Goal: Navigation & Orientation: Find specific page/section

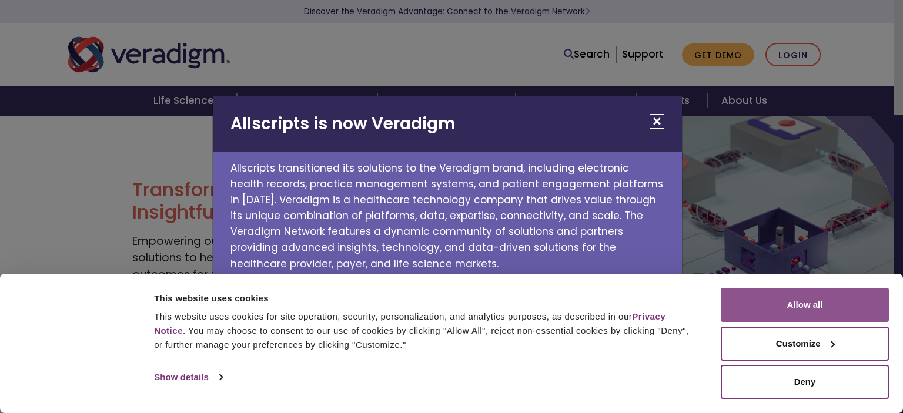
click at [773, 302] on button "Allow all" at bounding box center [805, 305] width 168 height 34
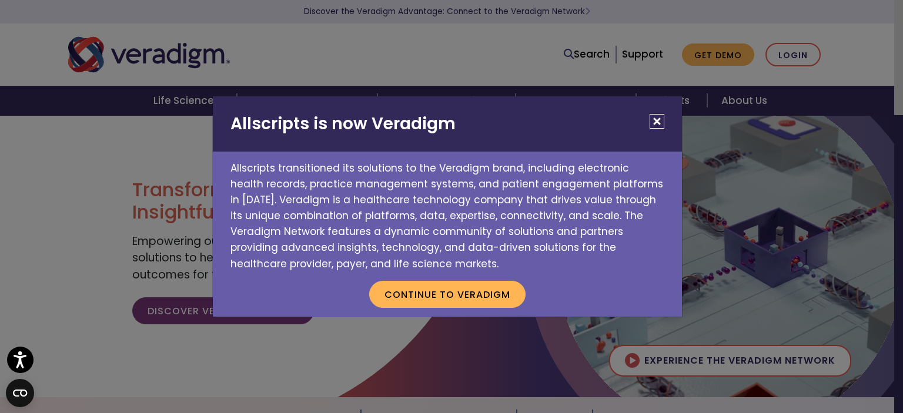
click at [656, 123] on button "Close" at bounding box center [657, 121] width 15 height 15
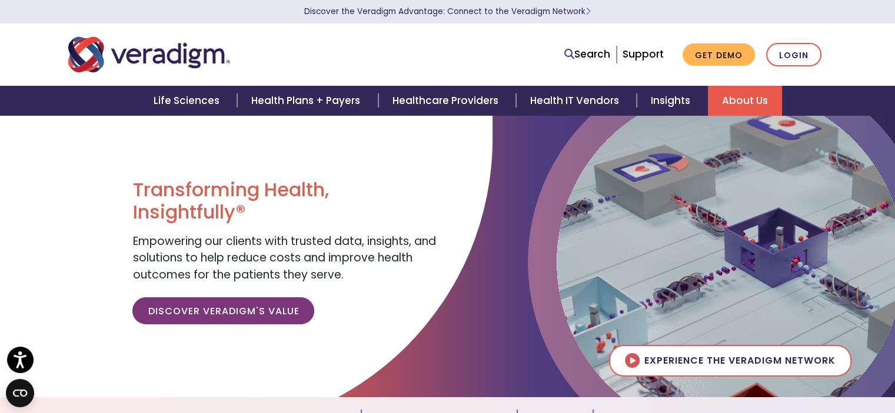
click at [729, 108] on link "About Us" at bounding box center [745, 101] width 74 height 30
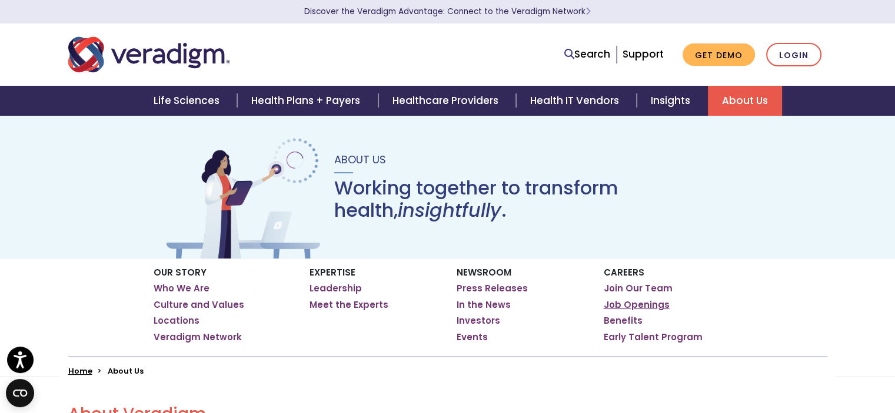
click at [609, 301] on link "Job Openings" at bounding box center [636, 305] width 66 height 12
